Goal: Task Accomplishment & Management: Complete application form

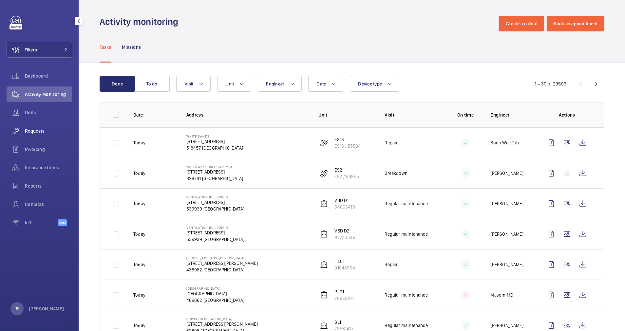
click at [42, 130] on span "Requests" at bounding box center [48, 131] width 47 height 7
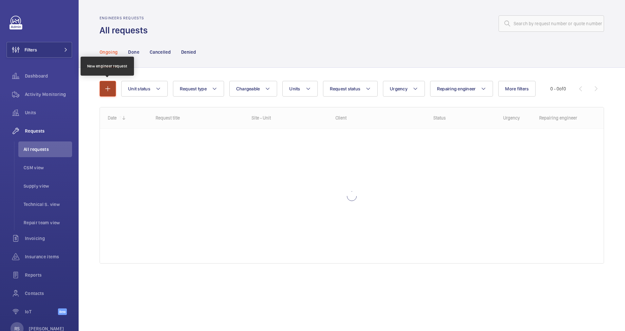
click at [106, 89] on mat-icon "button" at bounding box center [108, 89] width 8 height 8
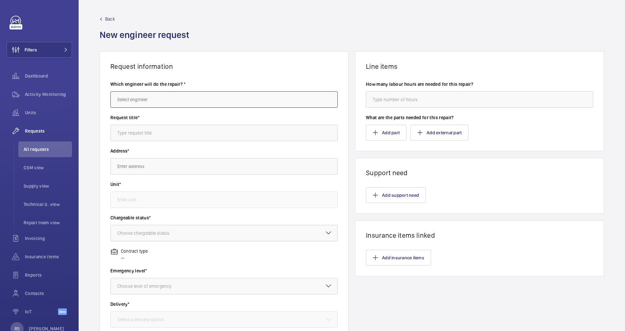
drag, startPoint x: 140, startPoint y: 97, endPoint x: 144, endPoint y: 99, distance: 4.6
click at [144, 99] on input "text" at bounding box center [223, 99] width 227 height 16
type input "h"
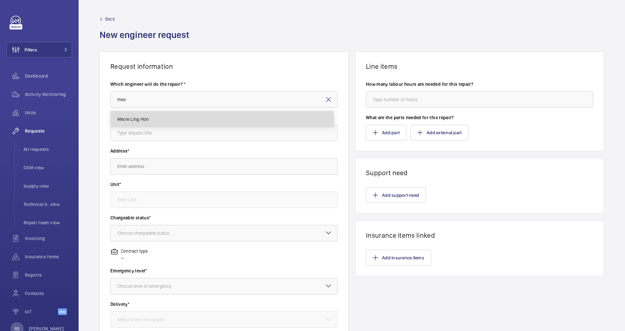
click at [153, 121] on mat-option "Meow Ling Hon" at bounding box center [222, 119] width 223 height 16
type input "Meow Ling Hon"
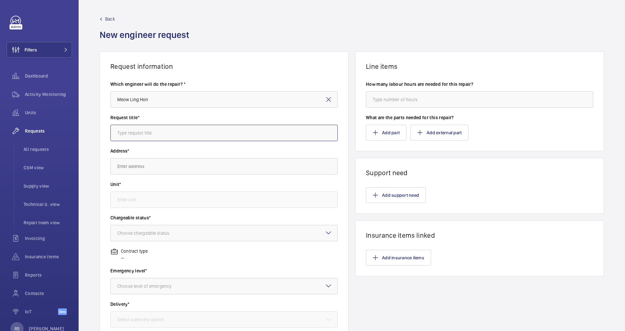
click at [160, 137] on input "text" at bounding box center [223, 133] width 227 height 16
type input "Replacement of Main Drive shaft bearing and gear box overhaul"
click at [158, 169] on input "text" at bounding box center [223, 166] width 227 height 16
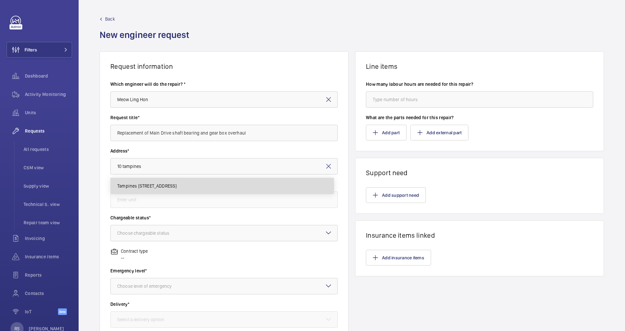
click at [162, 187] on span "Tampines [STREET_ADDRESS]" at bounding box center [147, 186] width 60 height 7
type input "Tampines [STREET_ADDRESS]"
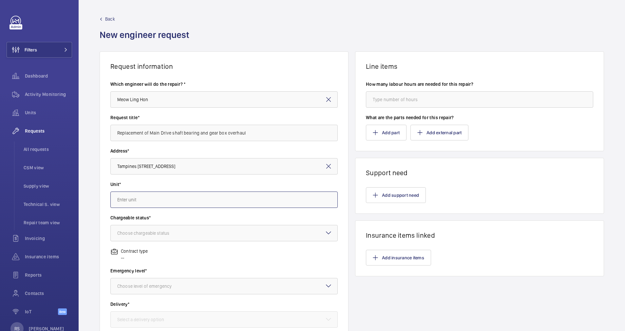
click at [173, 203] on input "text" at bounding box center [223, 200] width 227 height 16
click at [162, 218] on mat-option "ES7 / E3458 - ES7" at bounding box center [222, 220] width 223 height 16
type input "ES7 / E3458 - ES7"
click at [198, 226] on div at bounding box center [224, 234] width 227 height 16
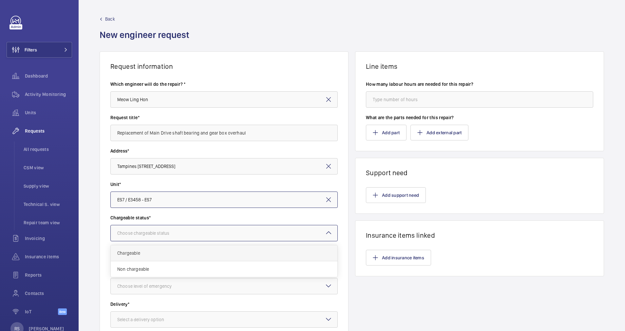
click at [176, 251] on span "Chargeable" at bounding box center [224, 253] width 214 height 7
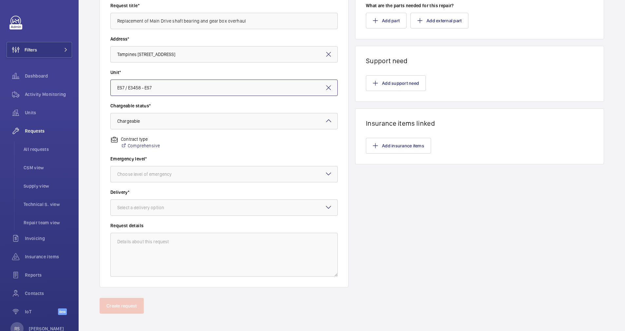
scroll to position [116, 0]
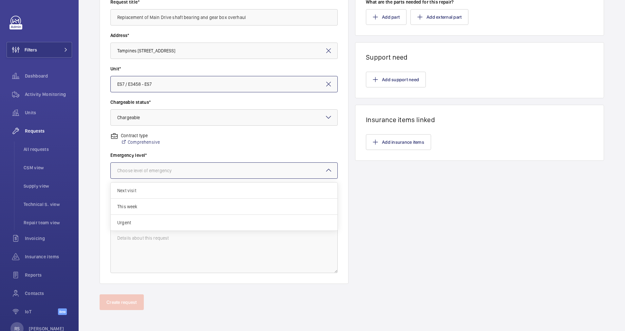
click at [176, 175] on div at bounding box center [224, 171] width 227 height 16
click at [155, 222] on span "Urgent" at bounding box center [224, 223] width 214 height 7
click at [158, 204] on div "Select a delivery option" at bounding box center [148, 204] width 63 height 7
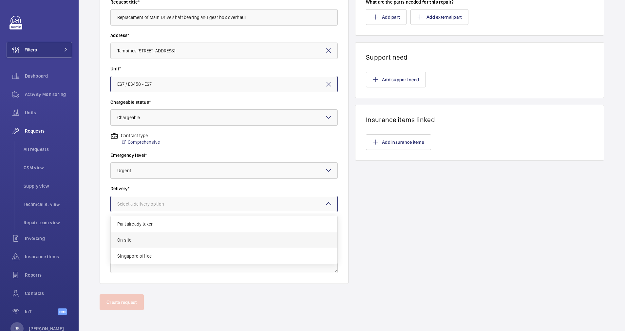
click at [156, 242] on span "On site" at bounding box center [224, 240] width 214 height 7
click at [157, 233] on textarea at bounding box center [223, 251] width 227 height 44
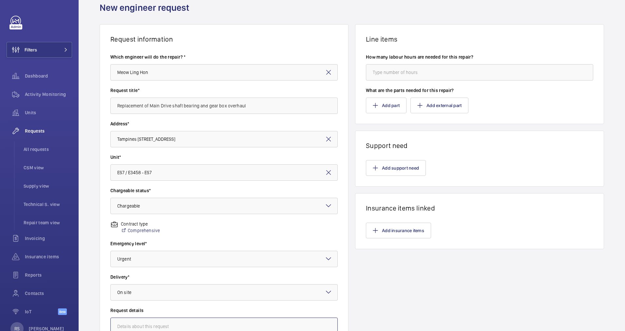
scroll to position [0, 0]
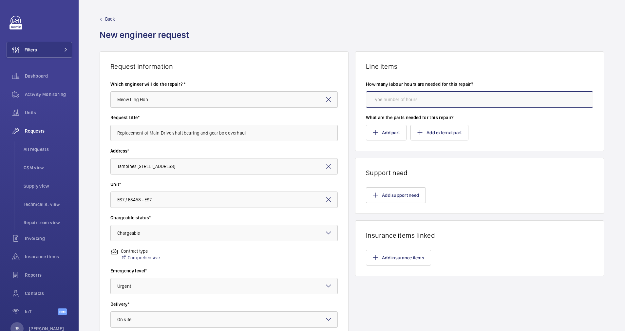
click at [392, 103] on input "number" at bounding box center [479, 99] width 227 height 16
type input "8"
type input "1"
click at [382, 132] on button "Add part" at bounding box center [386, 133] width 41 height 16
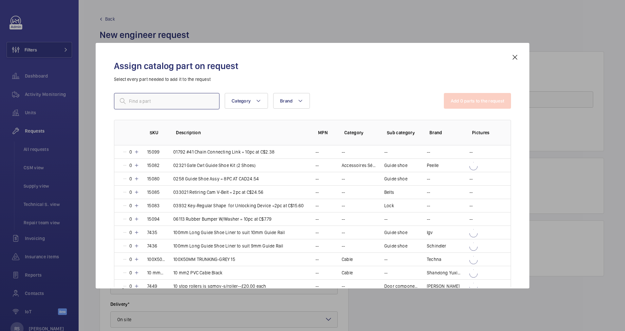
click at [156, 105] on input "text" at bounding box center [167, 101] width 106 height 16
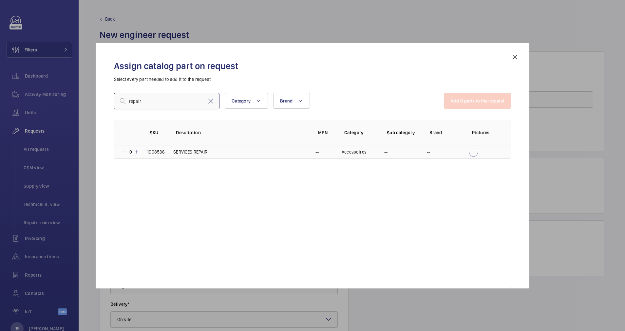
type input "repair"
click at [135, 154] on mat-icon at bounding box center [136, 151] width 5 height 5
click at [485, 101] on button "Add 1 parts to the request" at bounding box center [478, 101] width 67 height 16
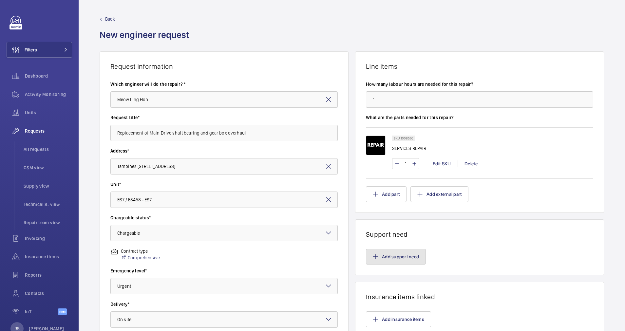
click at [400, 256] on button "Add support need" at bounding box center [396, 257] width 60 height 16
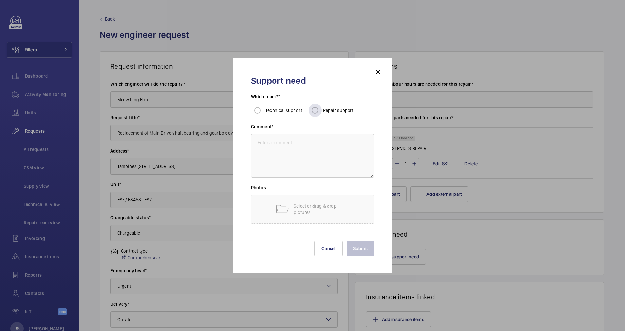
click at [337, 113] on span "Repair support" at bounding box center [338, 110] width 31 height 5
click at [322, 113] on input "Repair support" at bounding box center [315, 110] width 13 height 13
radio input "true"
click at [315, 159] on textarea at bounding box center [312, 156] width 123 height 44
type textarea "subcon"
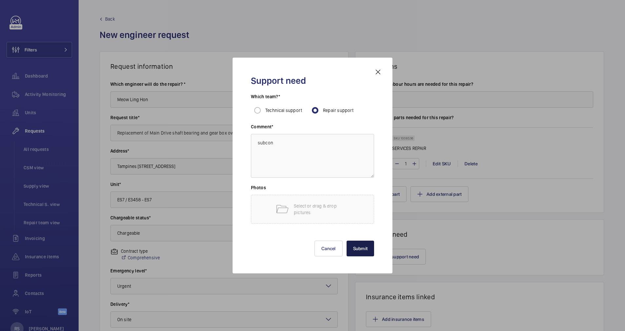
click at [357, 246] on button "Submit" at bounding box center [361, 249] width 28 height 16
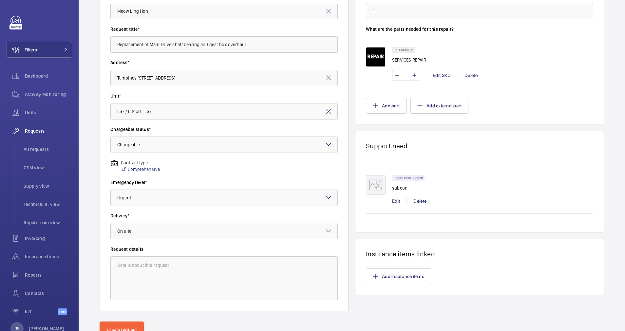
scroll to position [98, 0]
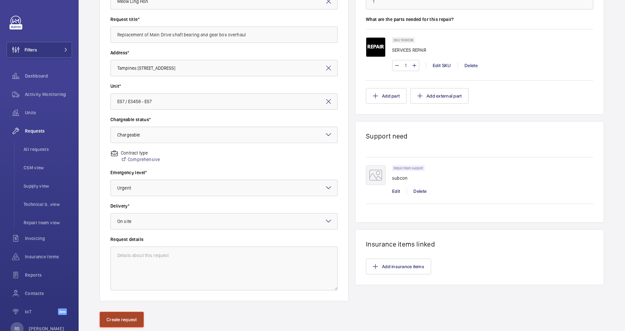
click at [113, 319] on button "Create request" at bounding box center [122, 320] width 44 height 16
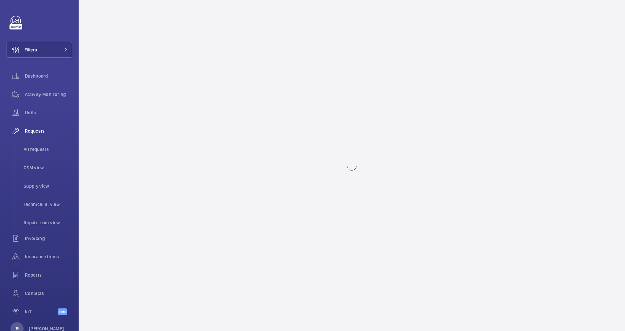
scroll to position [0, 0]
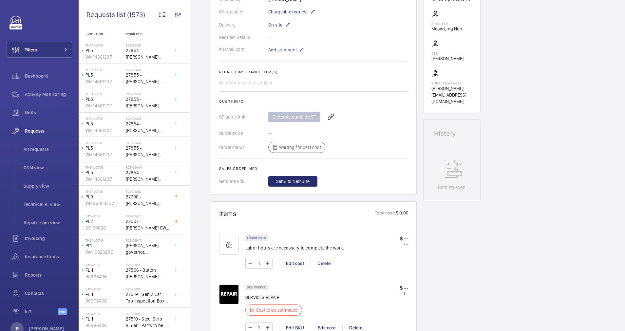
scroll to position [295, 0]
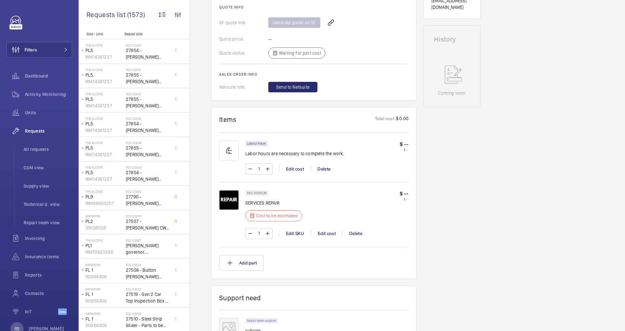
click at [407, 190] on div "SKU 1008536 SERVICES REPAIR Cost to be estimated $ -- $ -- 1 Edit SKU Edit cost…" at bounding box center [313, 215] width 189 height 64
click at [407, 193] on p "$ --" at bounding box center [404, 193] width 9 height 7
click at [328, 234] on div "Edit cost" at bounding box center [326, 233] width 31 height 7
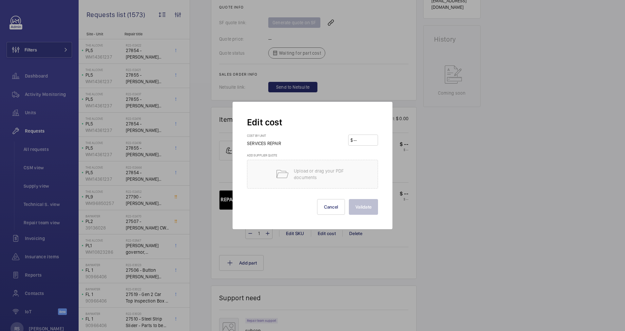
click at [374, 140] on input "number" at bounding box center [364, 140] width 23 height 10
type input "6300"
click at [361, 206] on button "Validate" at bounding box center [363, 207] width 29 height 16
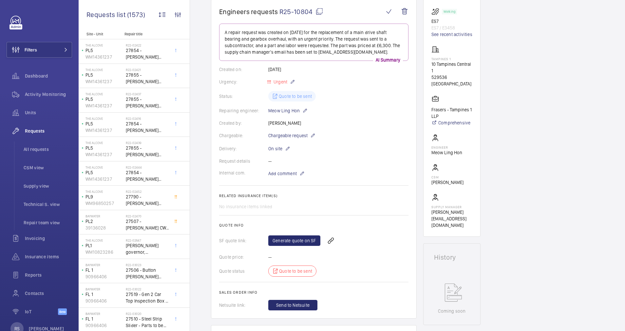
scroll to position [69, 0]
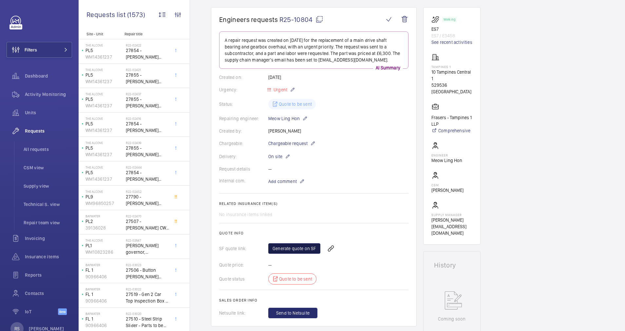
click at [308, 246] on link "Generate quote on SF" at bounding box center [294, 249] width 52 height 10
click at [32, 73] on span "Dashboard" at bounding box center [48, 76] width 47 height 7
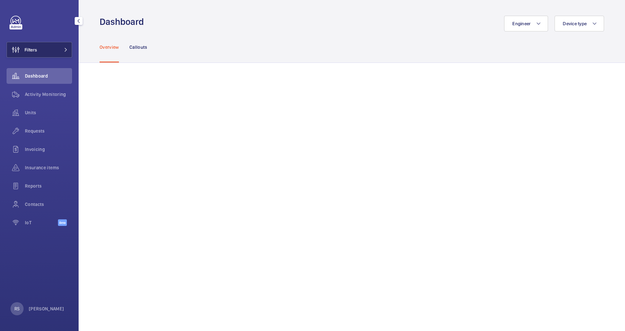
click at [69, 49] on button "Filters" at bounding box center [40, 50] width 66 height 16
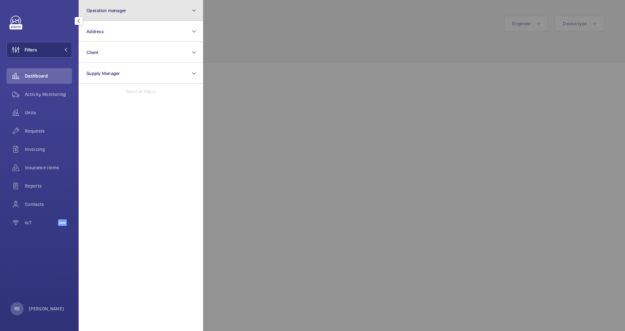
click at [115, 15] on button "Operation manager" at bounding box center [141, 10] width 125 height 21
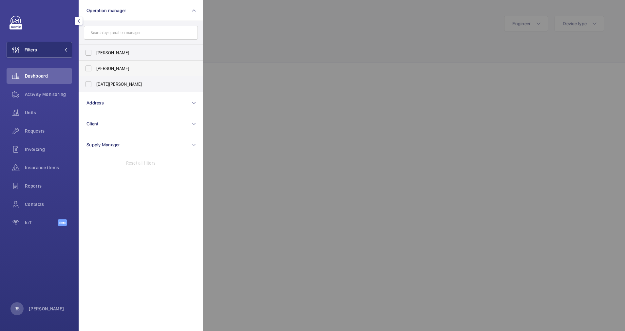
click at [113, 70] on span "[PERSON_NAME]" at bounding box center [141, 68] width 90 height 7
click at [95, 70] on input "[PERSON_NAME]" at bounding box center [88, 68] width 13 height 13
checkbox input "true"
click at [227, 46] on div at bounding box center [515, 165] width 625 height 331
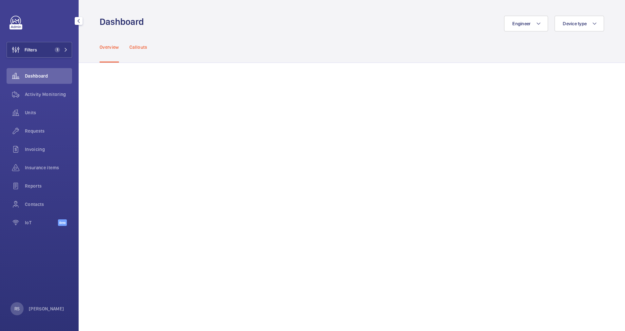
click at [141, 47] on p "Callouts" at bounding box center [138, 47] width 18 height 7
click at [206, 39] on div "Overview Callouts" at bounding box center [352, 46] width 505 height 31
